Goal: Information Seeking & Learning: Learn about a topic

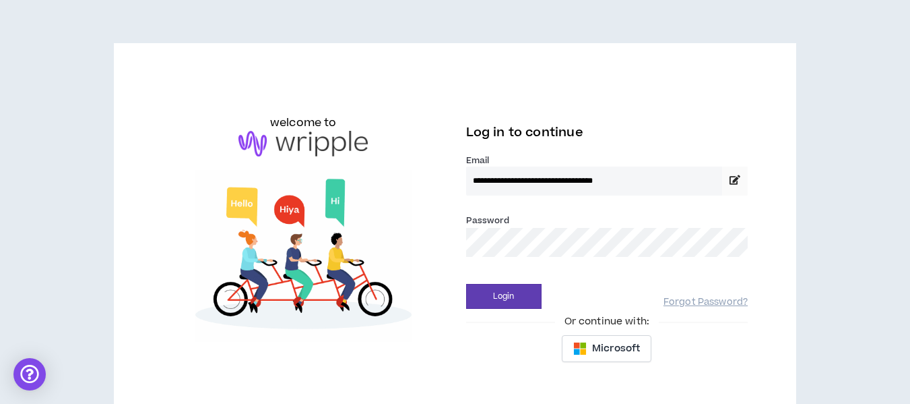
click at [466, 284] on button "Login" at bounding box center [503, 296] width 75 height 25
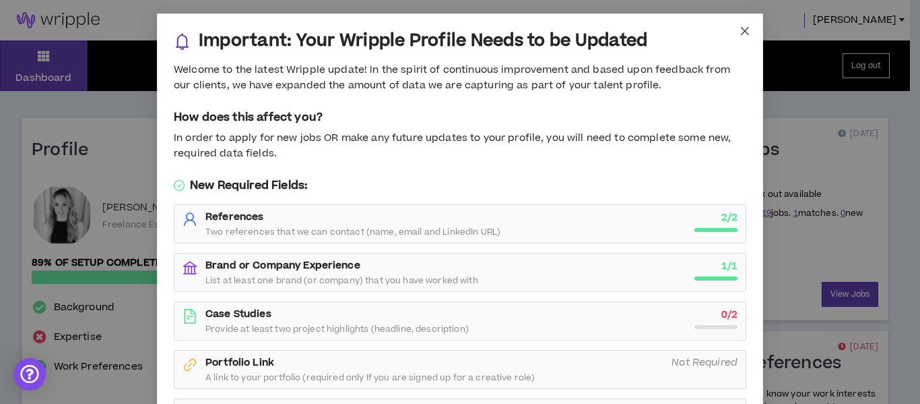
click at [742, 27] on icon "close" at bounding box center [745, 31] width 11 height 11
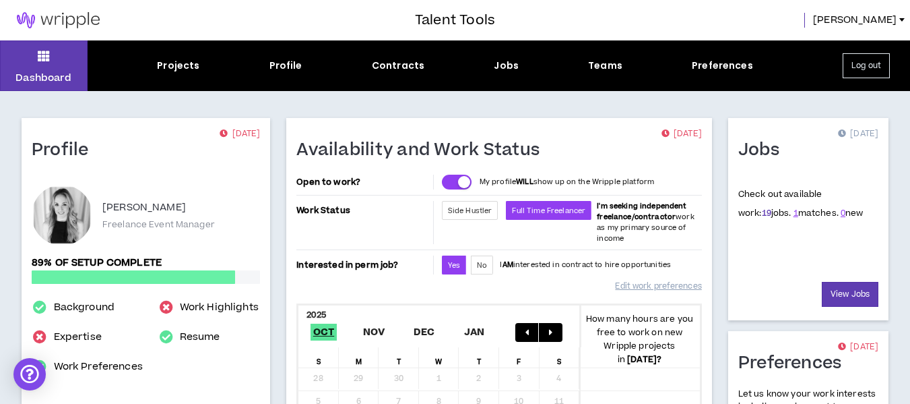
click at [762, 214] on link "19" at bounding box center [766, 213] width 9 height 12
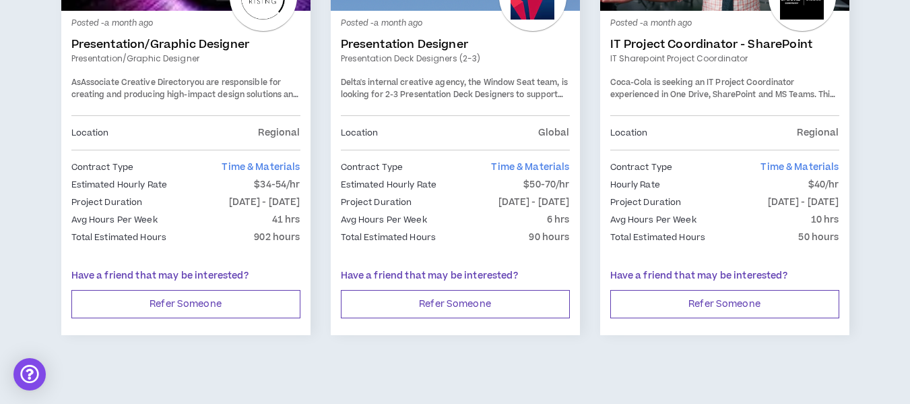
scroll to position [2421, 0]
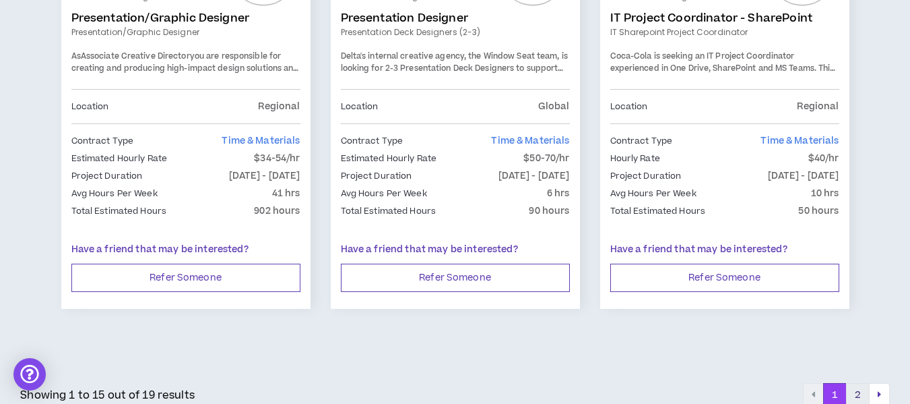
click at [865, 387] on button "2" at bounding box center [858, 395] width 24 height 24
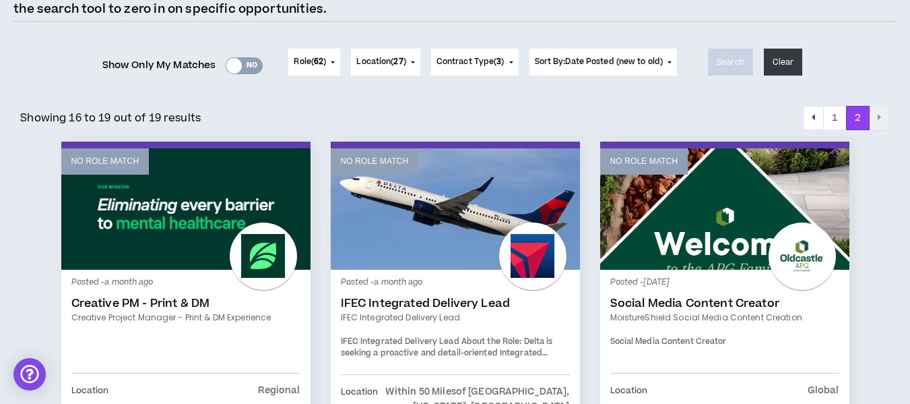
scroll to position [174, 0]
